Goal: Check status

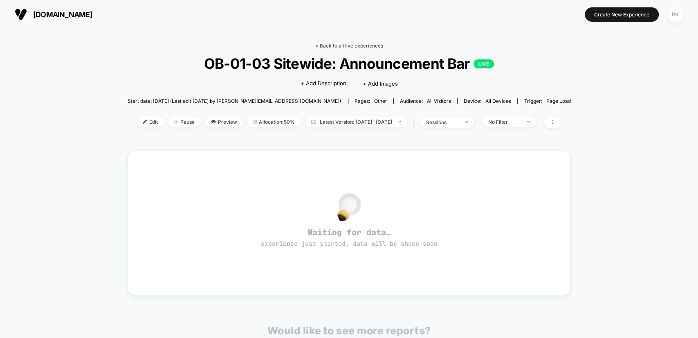
click at [354, 45] on link "< Back to all live experiences" at bounding box center [349, 46] width 68 height 6
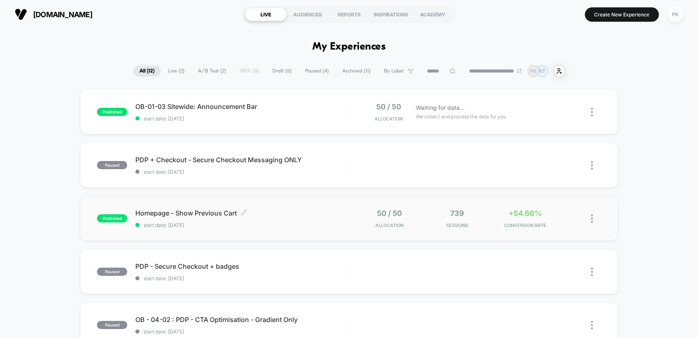
click at [345, 223] on span "start date: [DATE]" at bounding box center [241, 225] width 213 height 6
